Goal: Find specific page/section: Find specific page/section

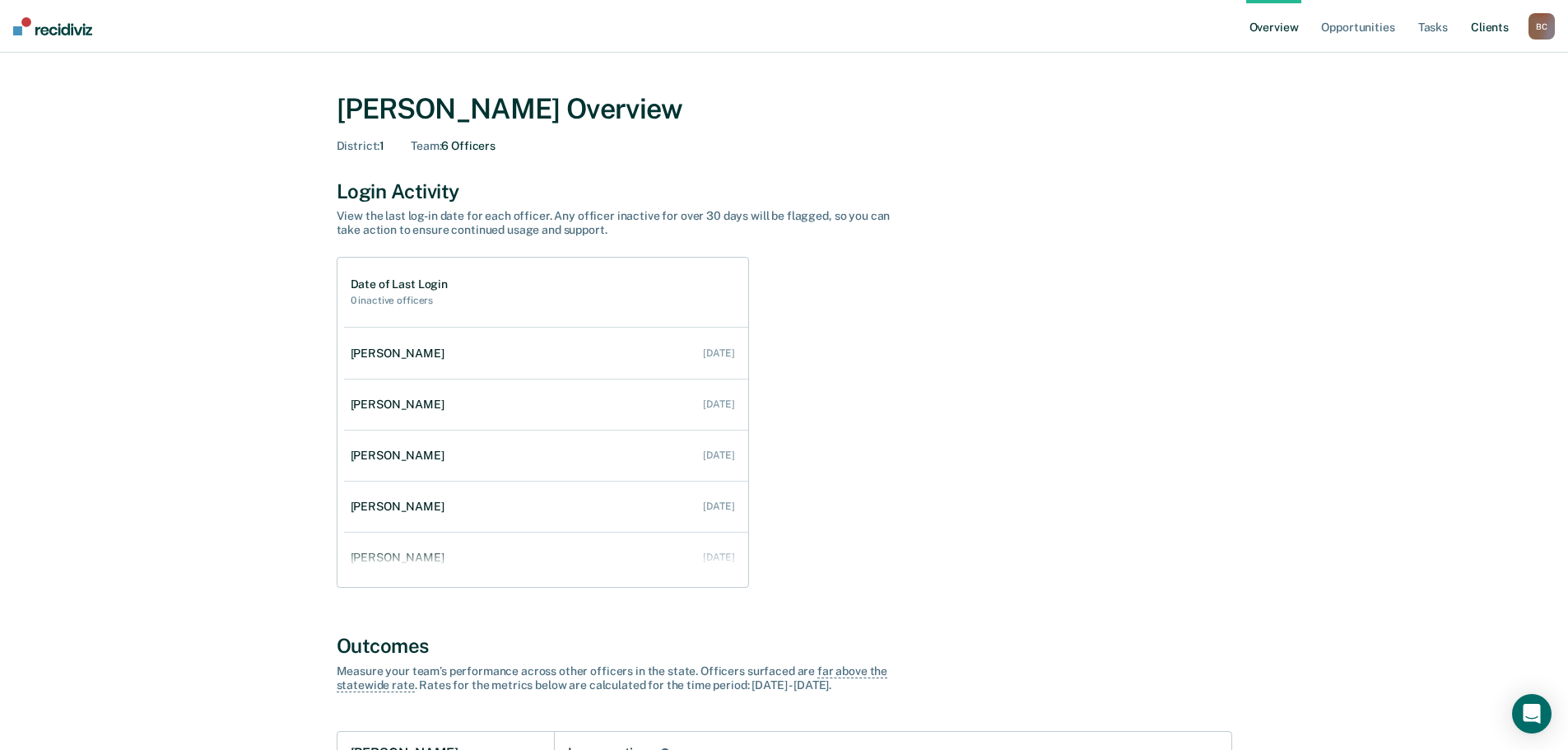
click at [1491, 21] on link "Client s" at bounding box center [1491, 26] width 45 height 52
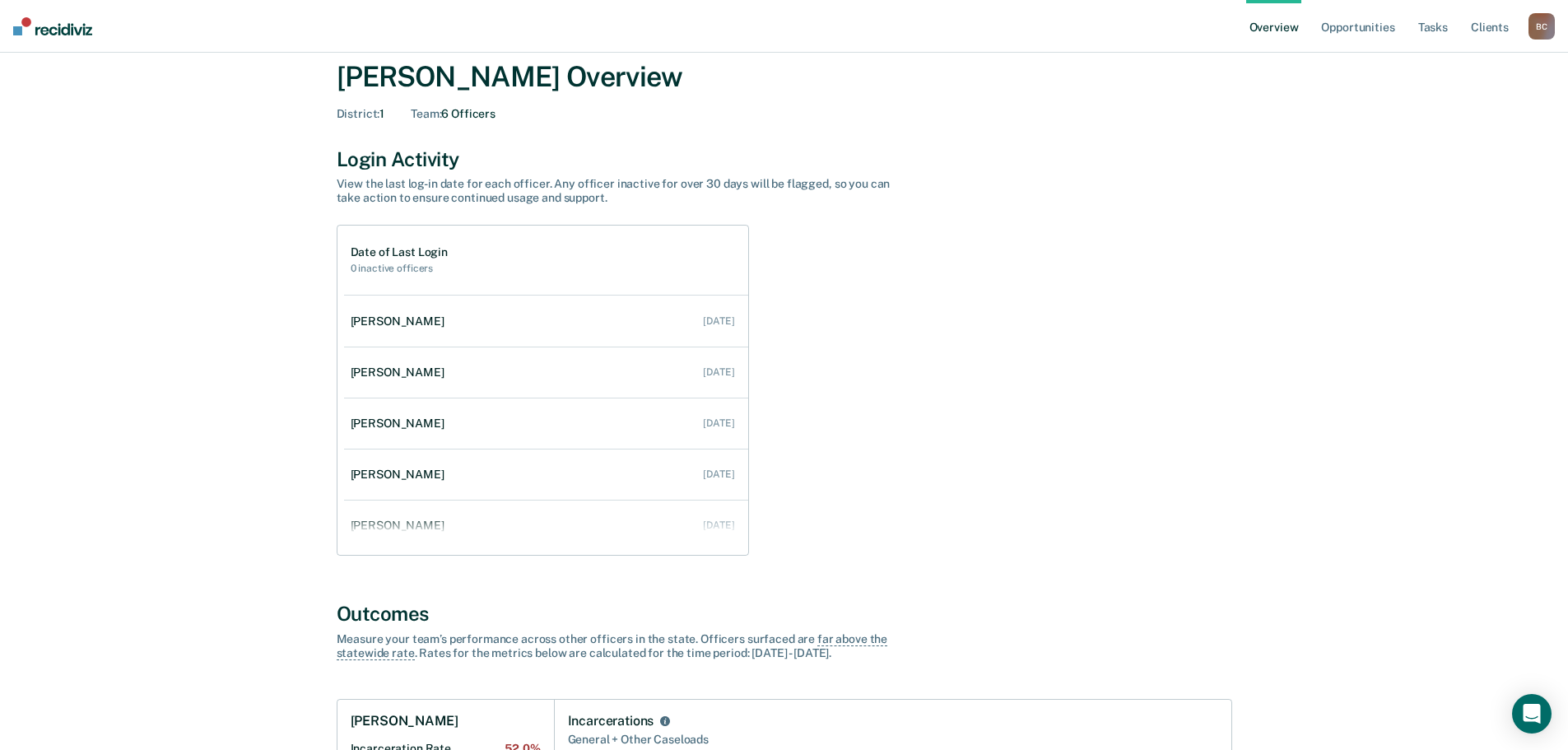
scroll to position [25, 0]
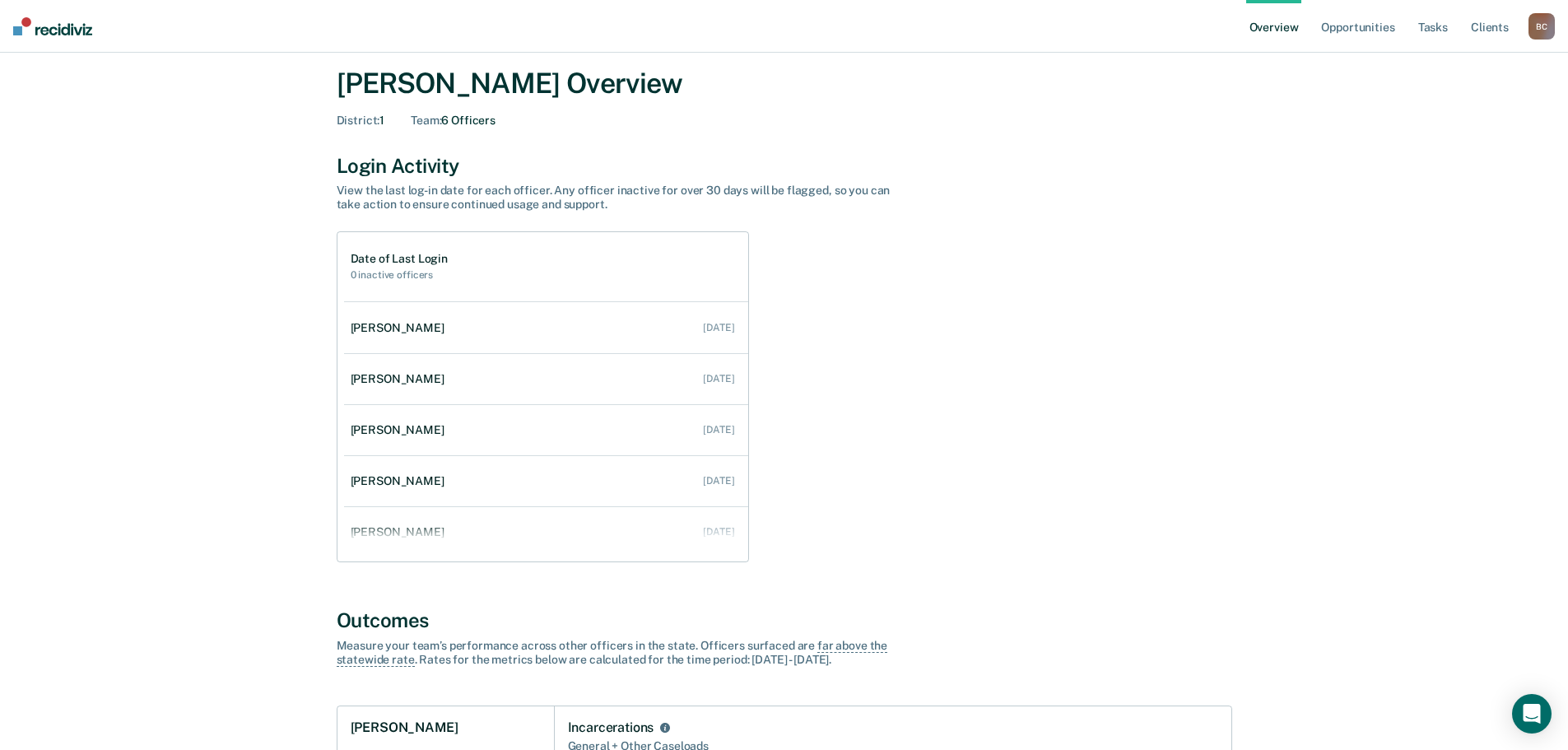
click at [1537, 24] on div "B C" at bounding box center [1541, 26] width 26 height 26
click at [1457, 104] on link "Go to Operations" at bounding box center [1475, 107] width 133 height 14
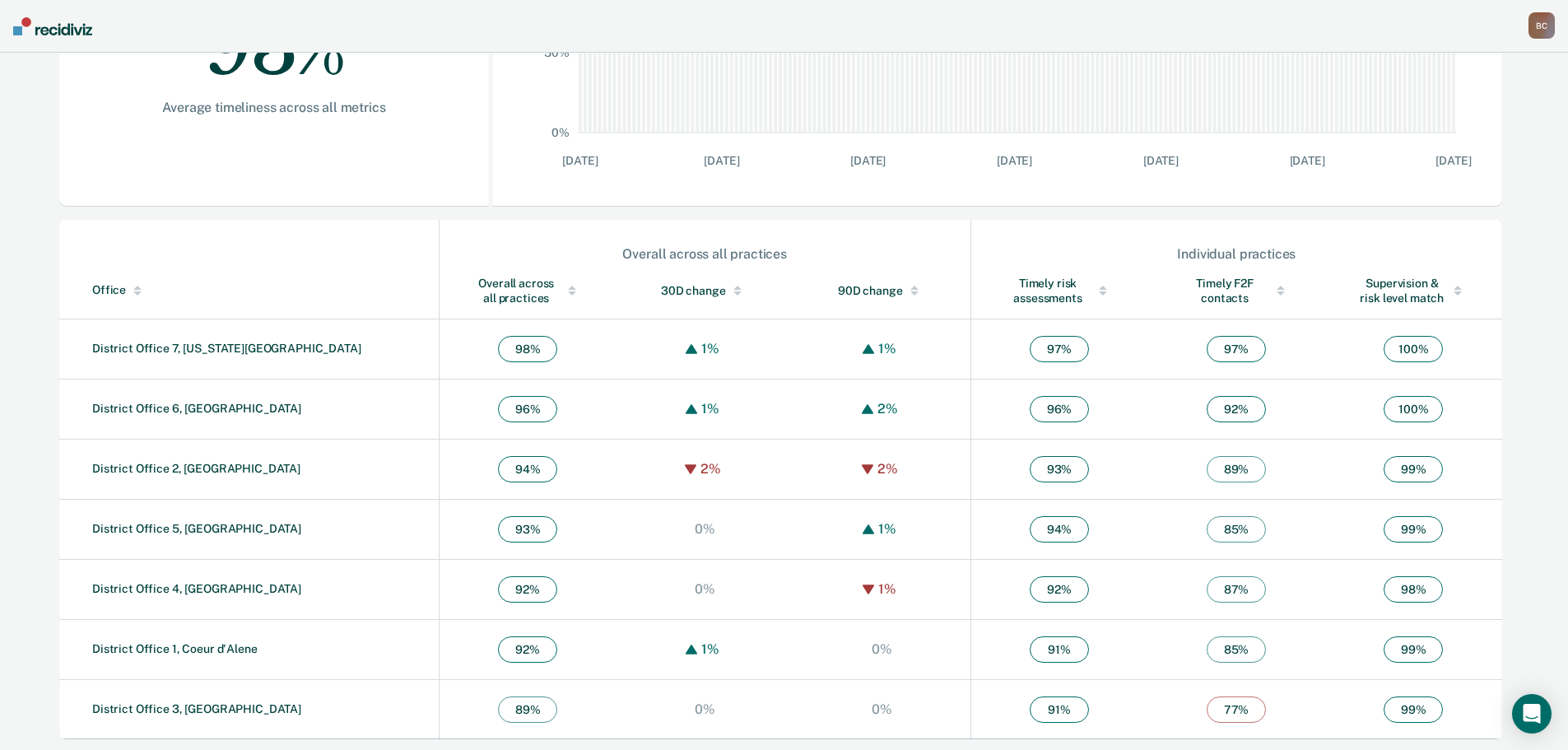
scroll to position [398, 0]
click at [130, 645] on link "District Office 1, Coeur d'Alene" at bounding box center [174, 646] width 166 height 14
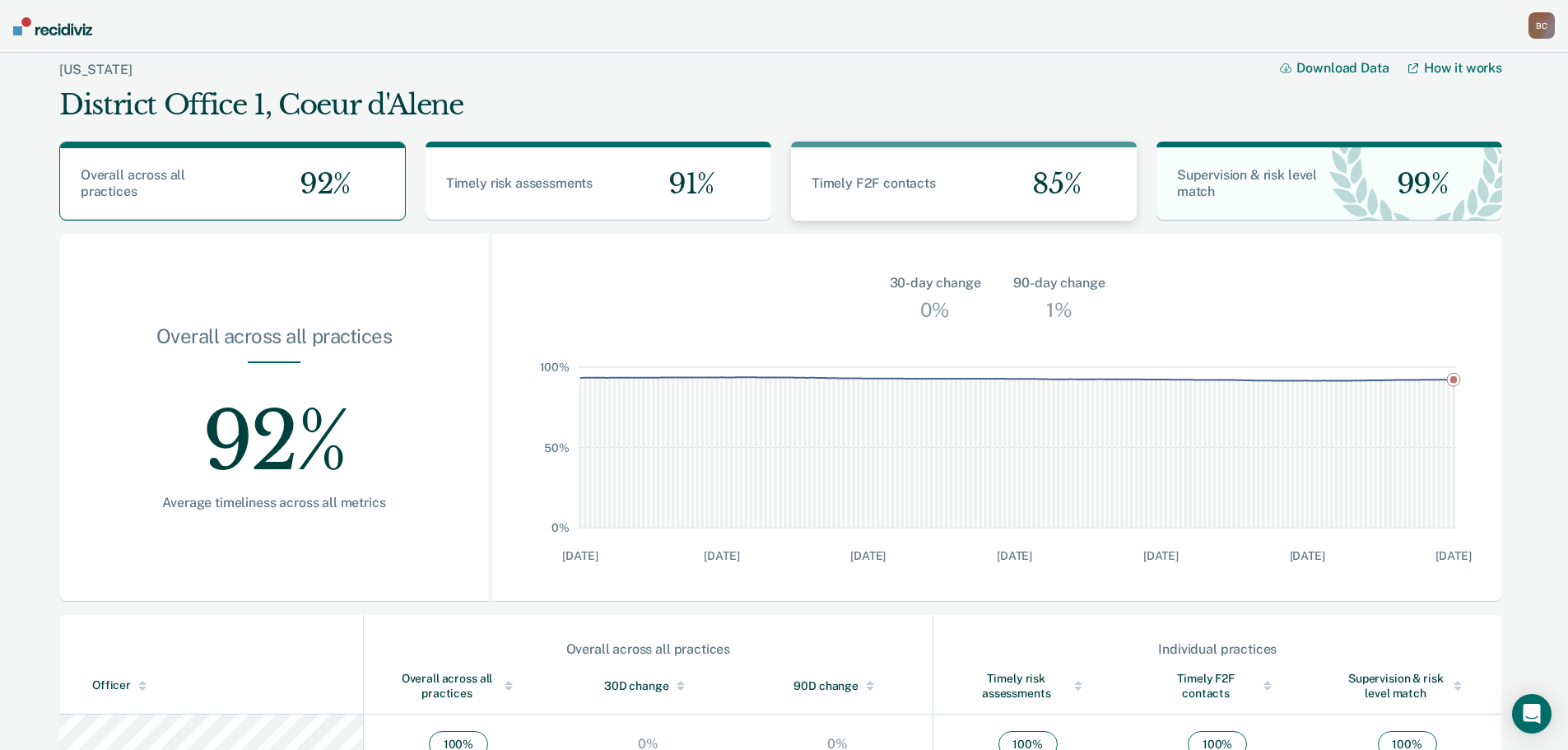
click at [1000, 141] on div at bounding box center [964, 144] width 346 height 6
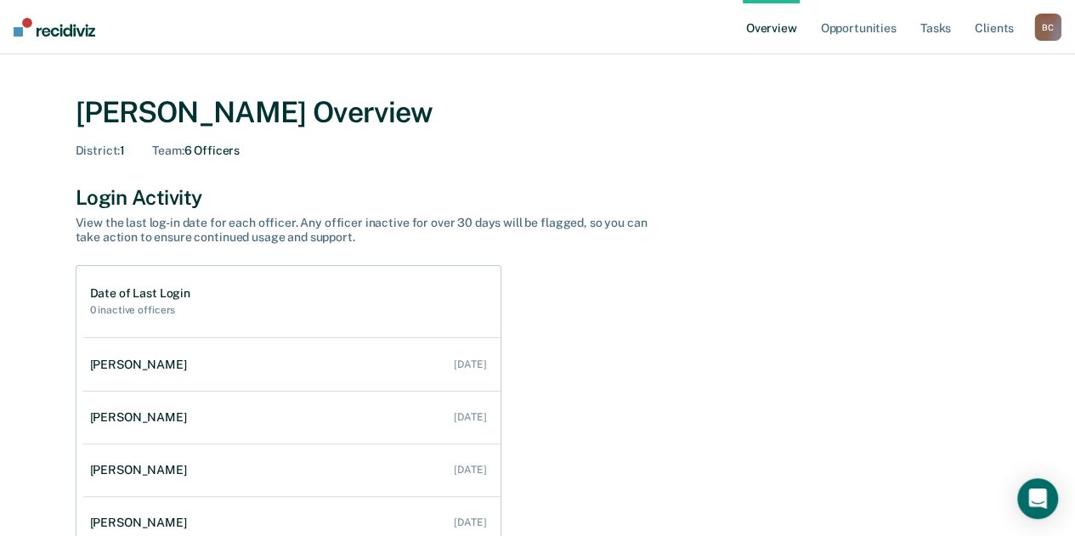
click at [1049, 31] on div "B C" at bounding box center [1047, 27] width 27 height 27
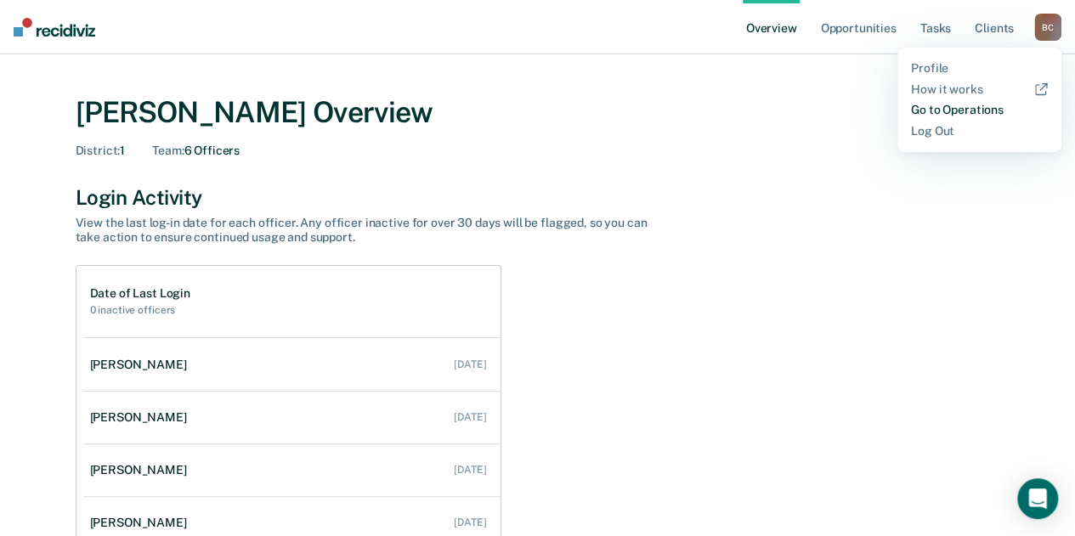
click at [973, 107] on link "Go to Operations" at bounding box center [979, 110] width 137 height 14
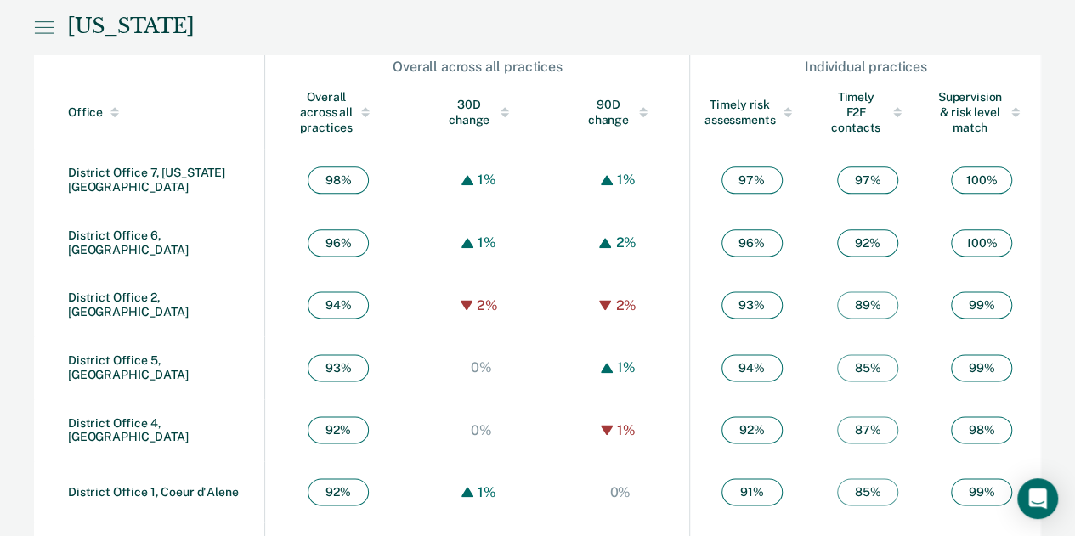
scroll to position [977, 0]
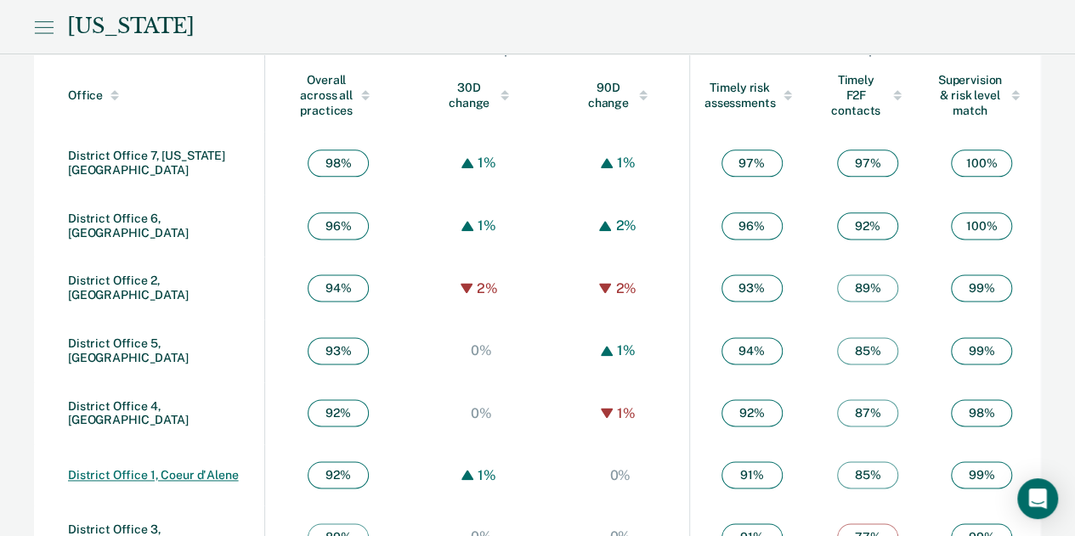
click at [133, 468] on link "District Office 1, Coeur d'Alene" at bounding box center [153, 475] width 171 height 14
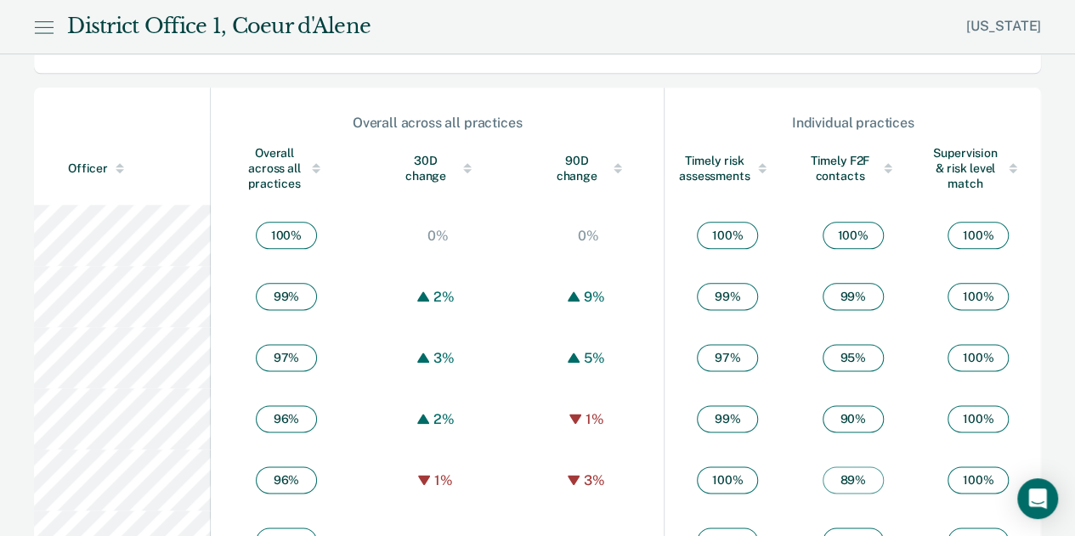
scroll to position [926, 0]
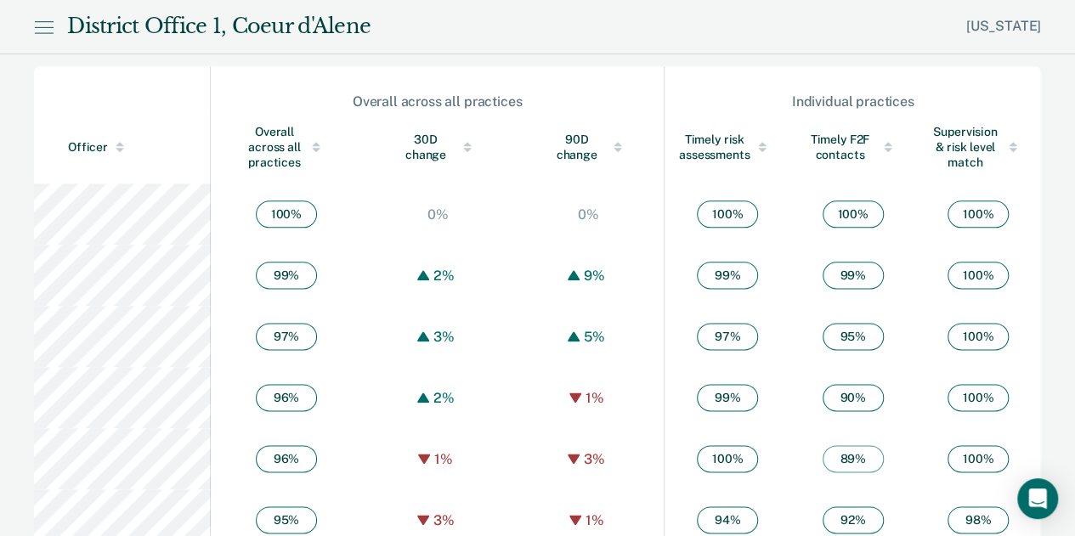
click at [83, 145] on div "Officer" at bounding box center [135, 147] width 135 height 14
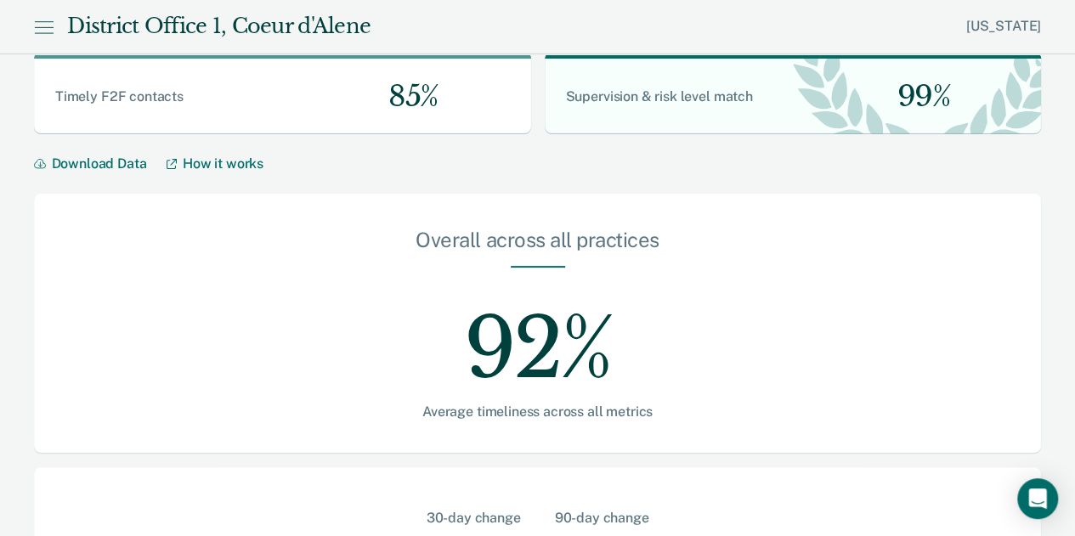
scroll to position [0, 0]
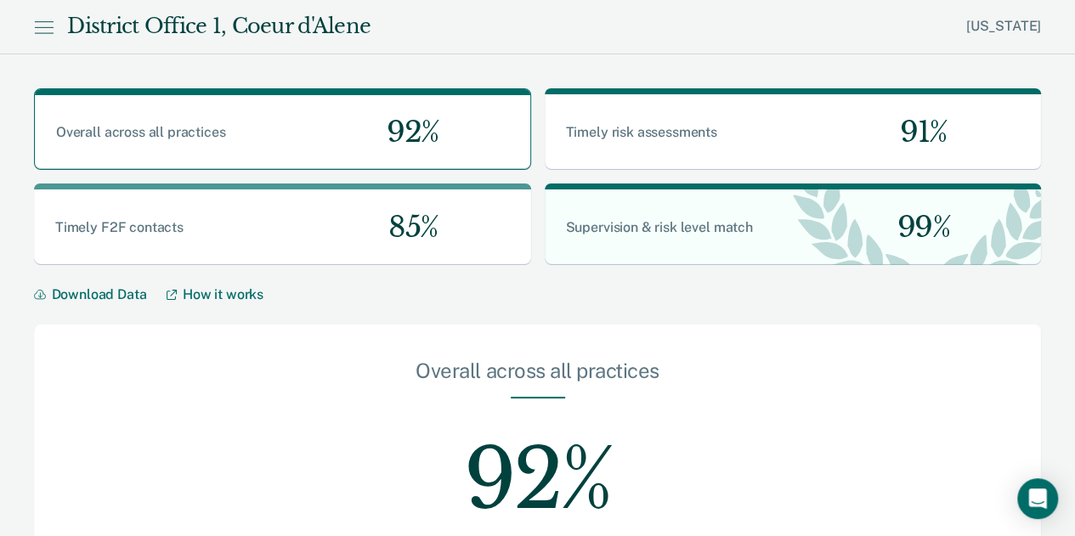
scroll to position [977, 0]
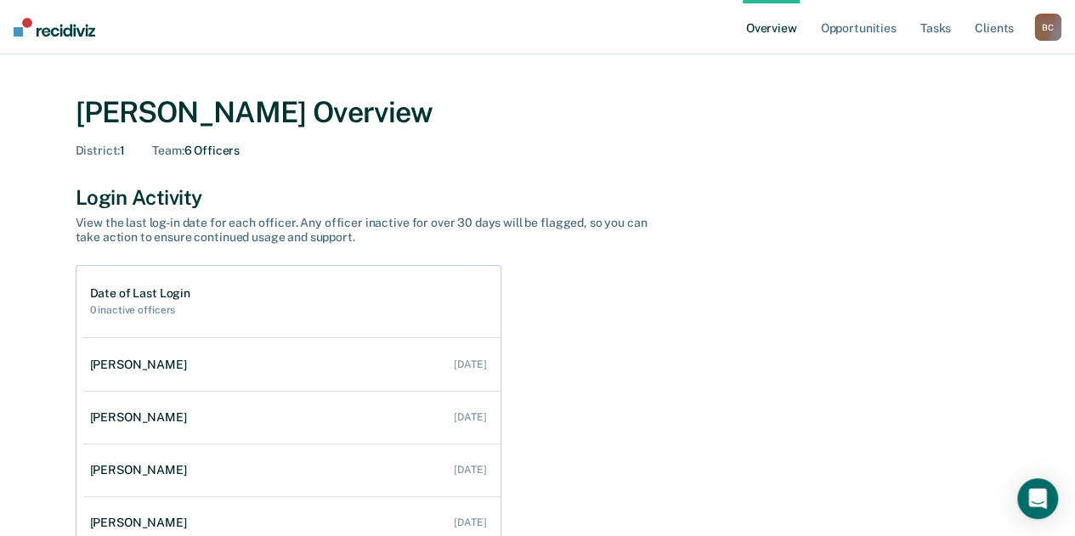
click at [1051, 25] on div "B C" at bounding box center [1047, 27] width 27 height 27
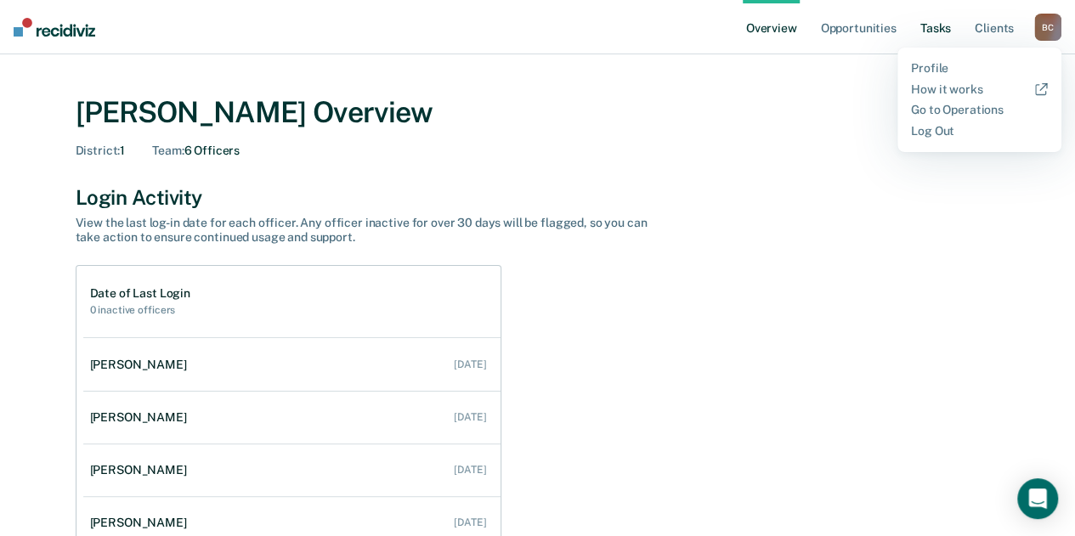
click at [929, 33] on link "Tasks" at bounding box center [935, 27] width 37 height 54
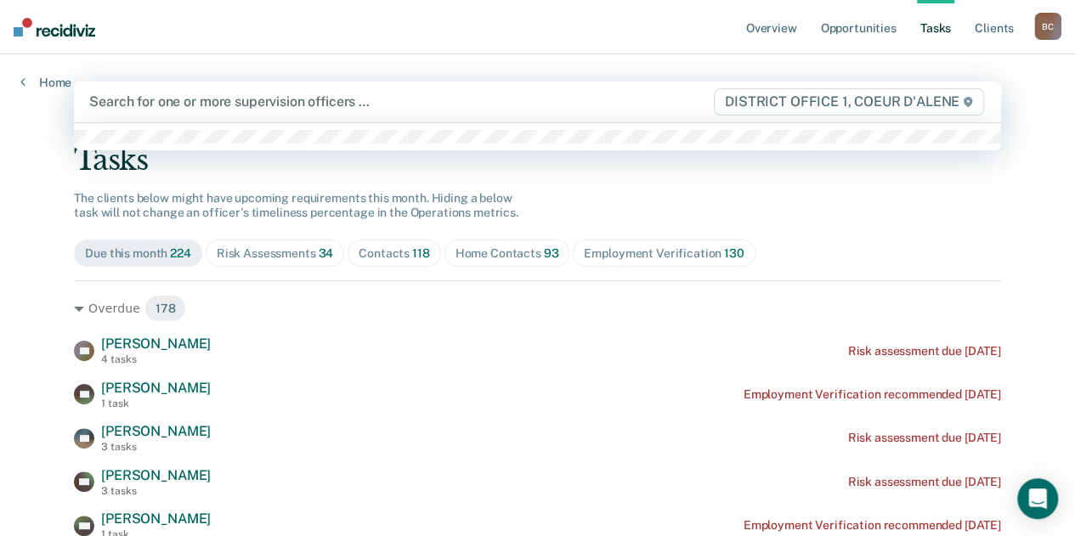
click at [651, 113] on div "Search for one or more supervision officers …" at bounding box center [401, 101] width 626 height 23
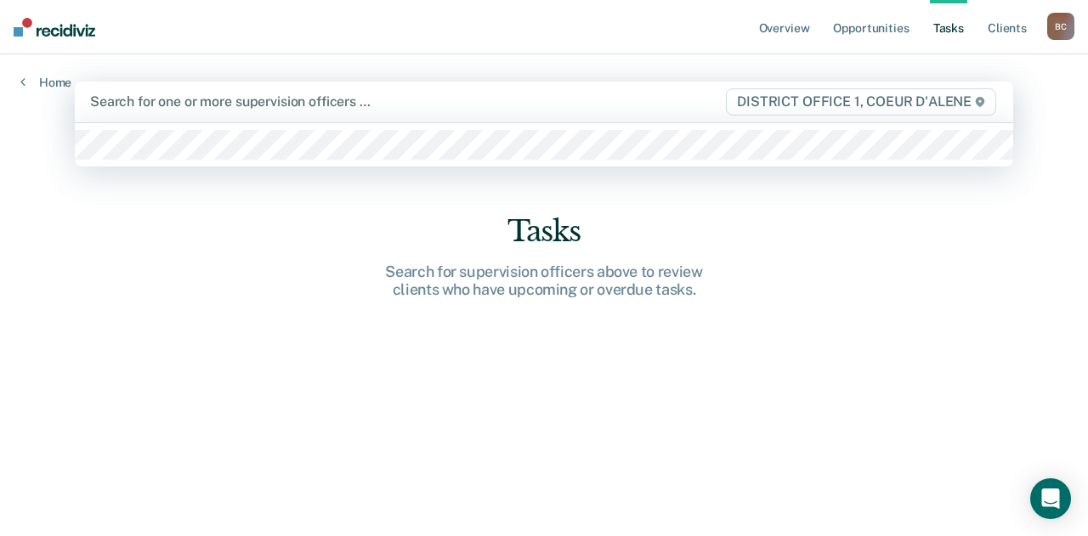
click at [258, 89] on div "Search for one or more supervision officers … DISTRICT OFFICE 1, COEUR D'ALENE" at bounding box center [544, 102] width 938 height 41
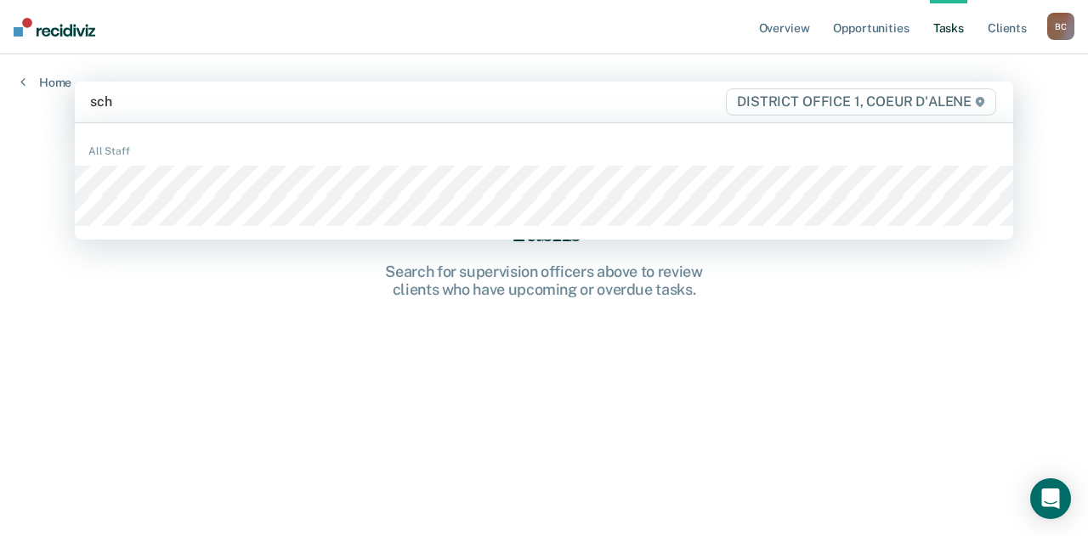
type input "schr"
